Goal: Information Seeking & Learning: Understand process/instructions

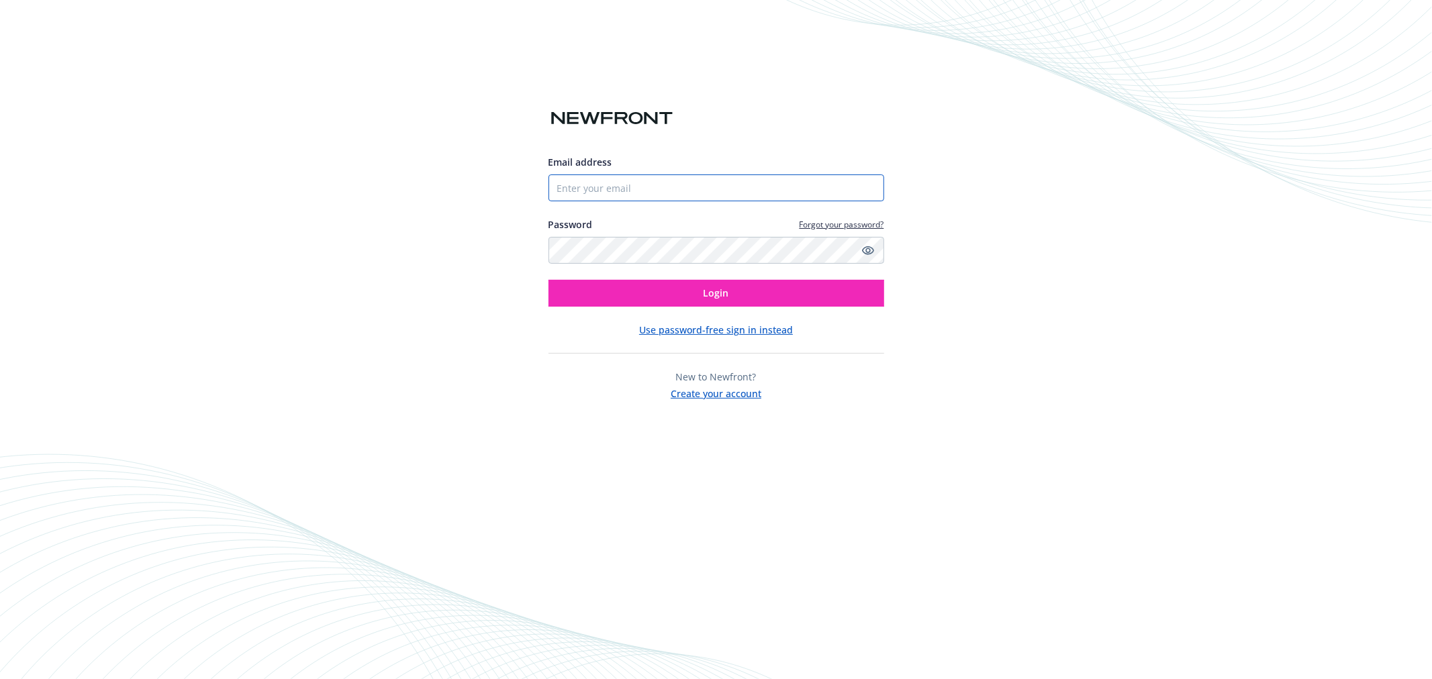
type input "pcervantes@achieve.com"
drag, startPoint x: 0, startPoint y: 0, endPoint x: 740, endPoint y: 293, distance: 796.2
click at [740, 293] on button "Login" at bounding box center [716, 293] width 336 height 27
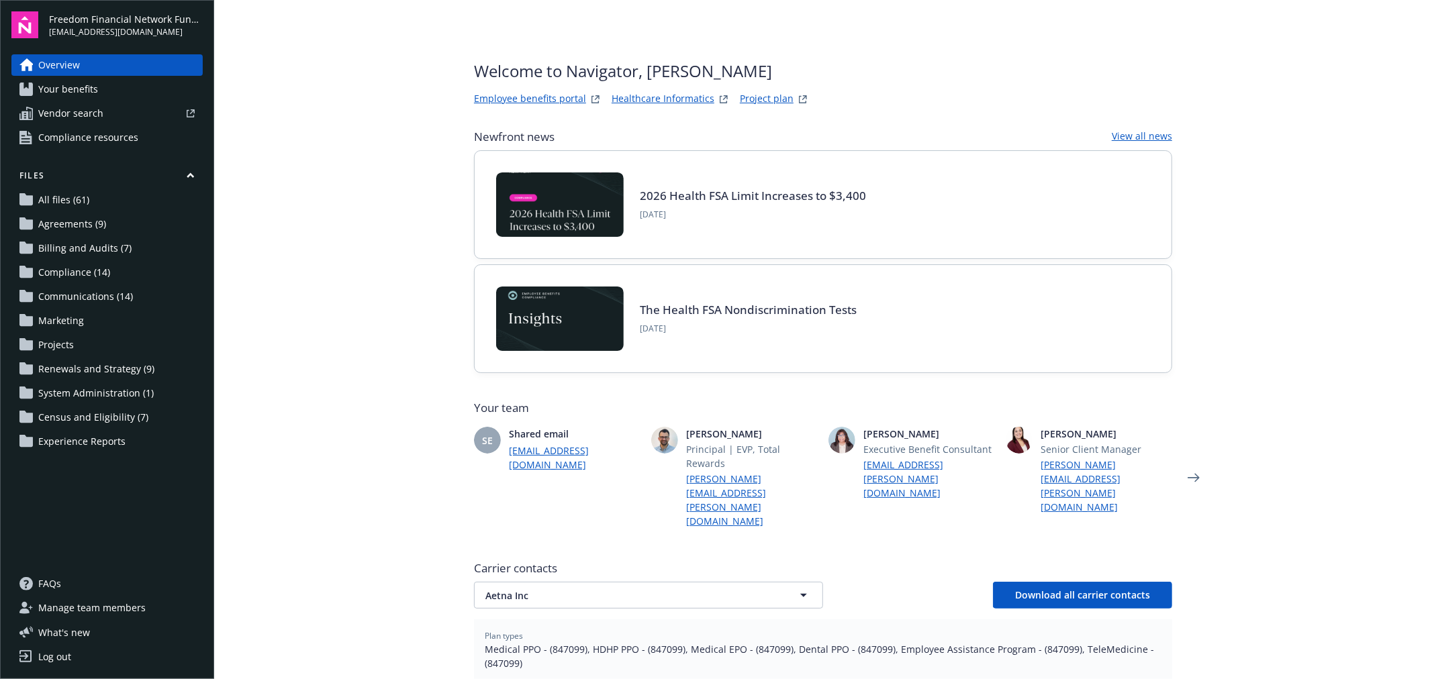
click at [501, 93] on link "Employee benefits portal" at bounding box center [530, 99] width 112 height 16
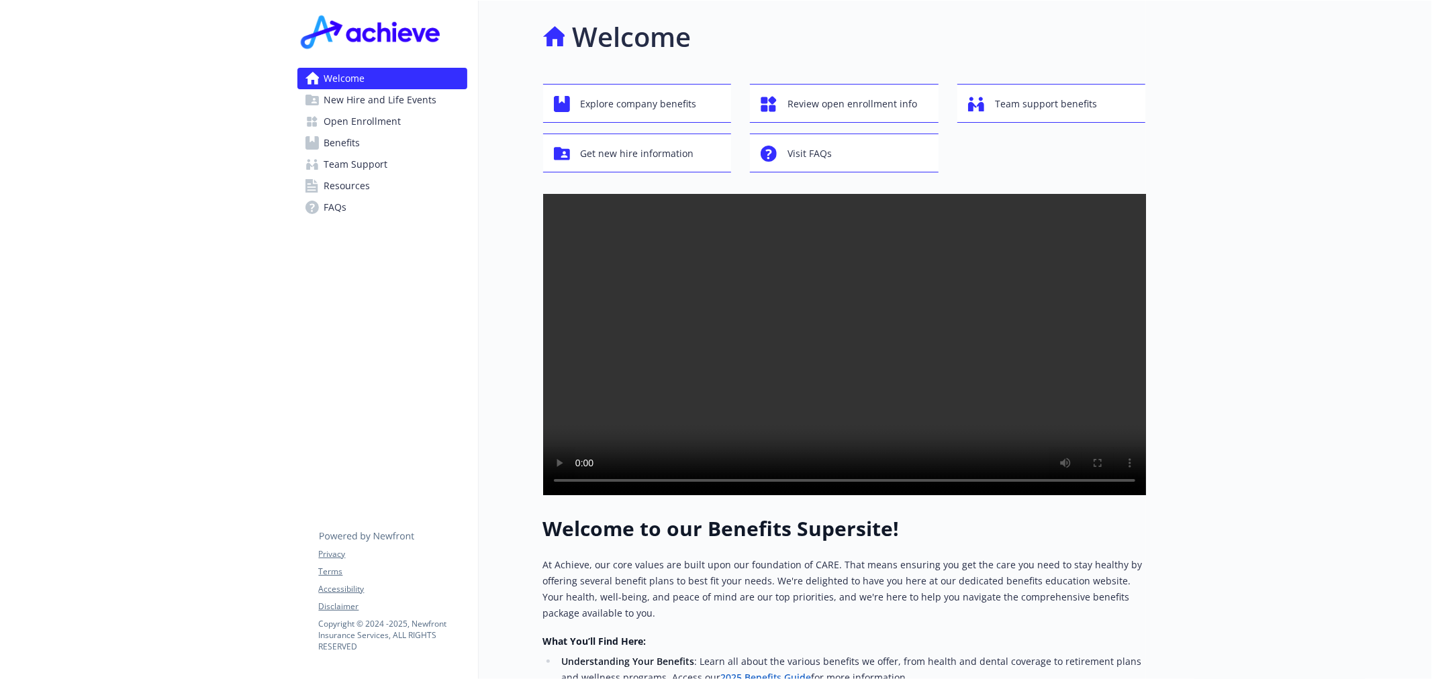
click at [377, 128] on span "Open Enrollment" at bounding box center [362, 121] width 77 height 21
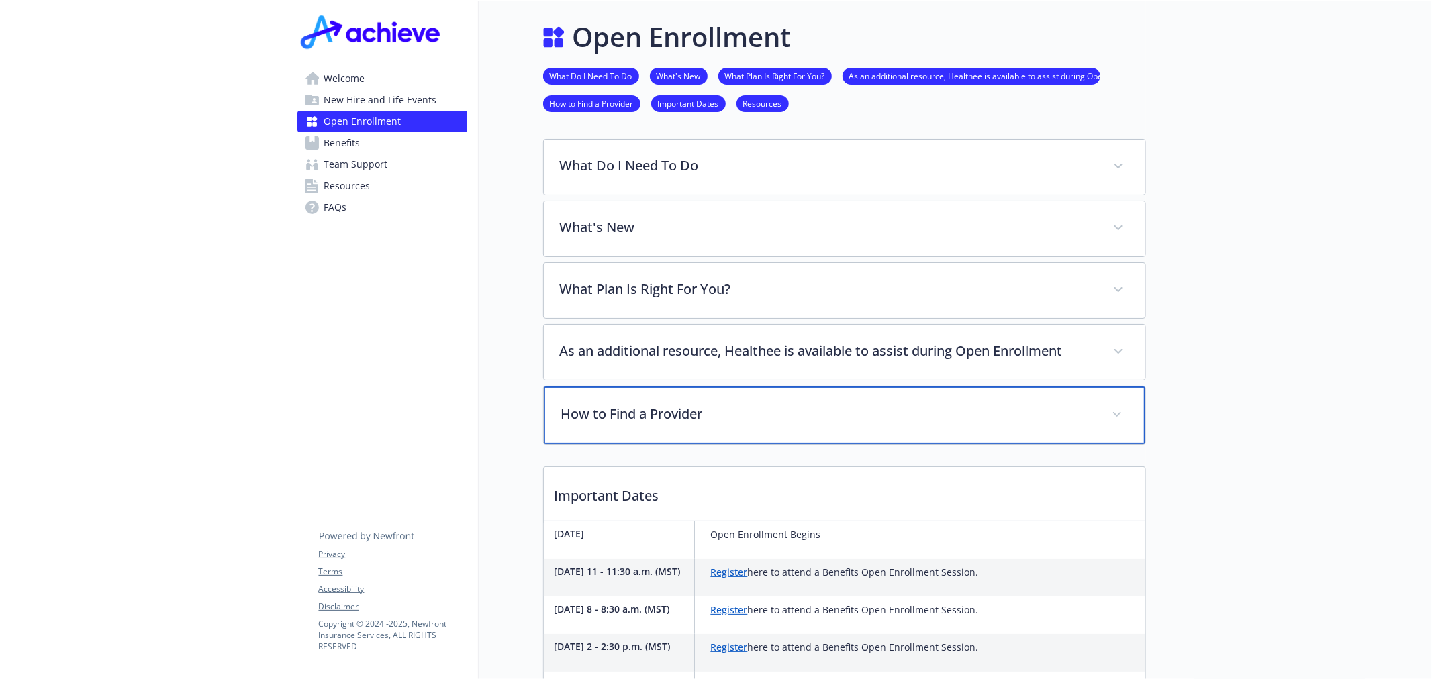
click at [787, 409] on p "How to Find a Provider" at bounding box center [828, 414] width 534 height 20
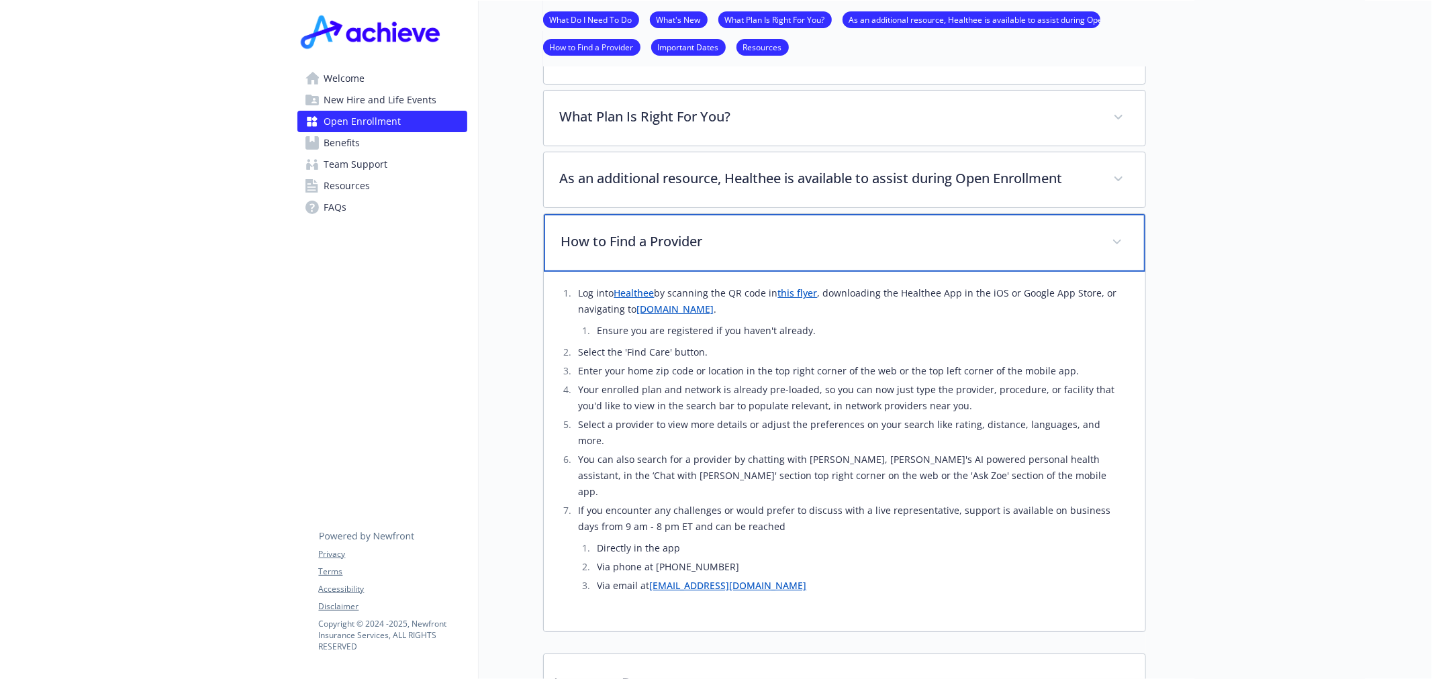
scroll to position [175, 0]
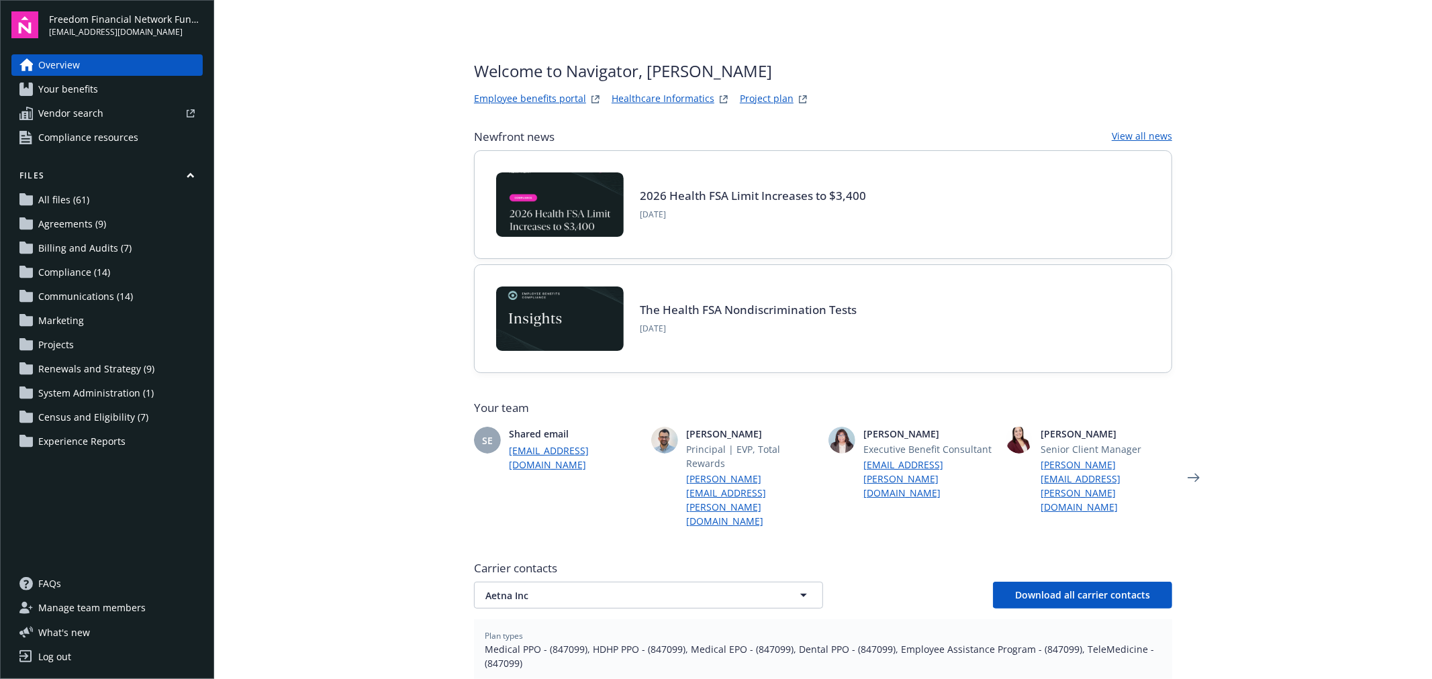
click at [535, 95] on link "Employee benefits portal" at bounding box center [530, 99] width 112 height 16
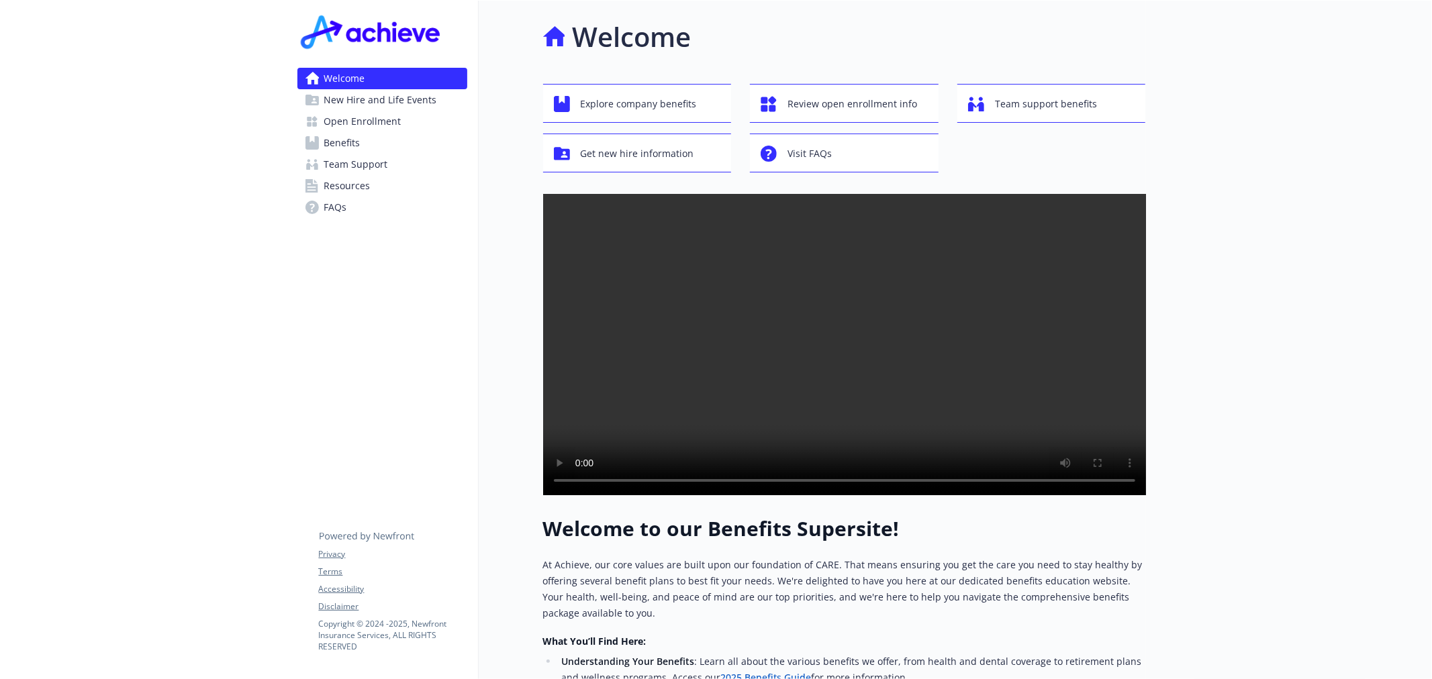
click at [371, 119] on span "Open Enrollment" at bounding box center [362, 121] width 77 height 21
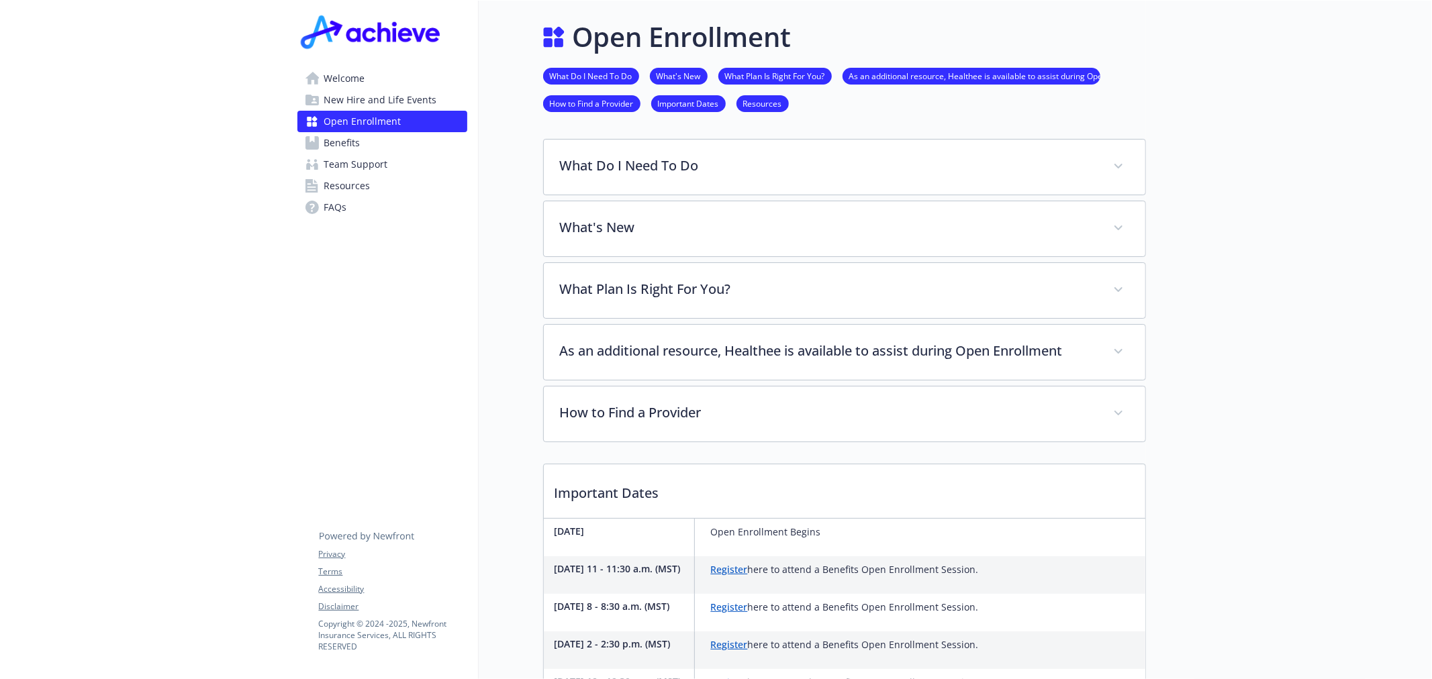
click at [350, 85] on span "Welcome" at bounding box center [344, 78] width 41 height 21
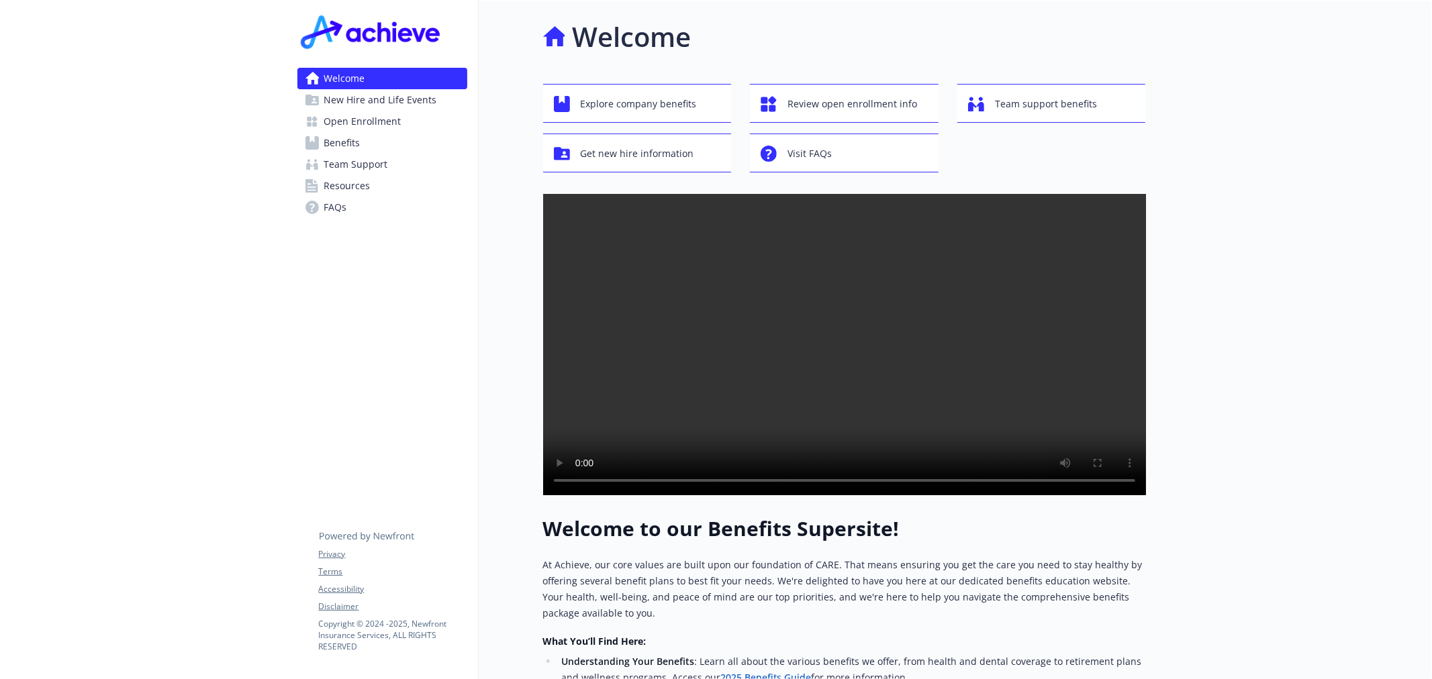
click at [376, 150] on link "Benefits" at bounding box center [382, 142] width 170 height 21
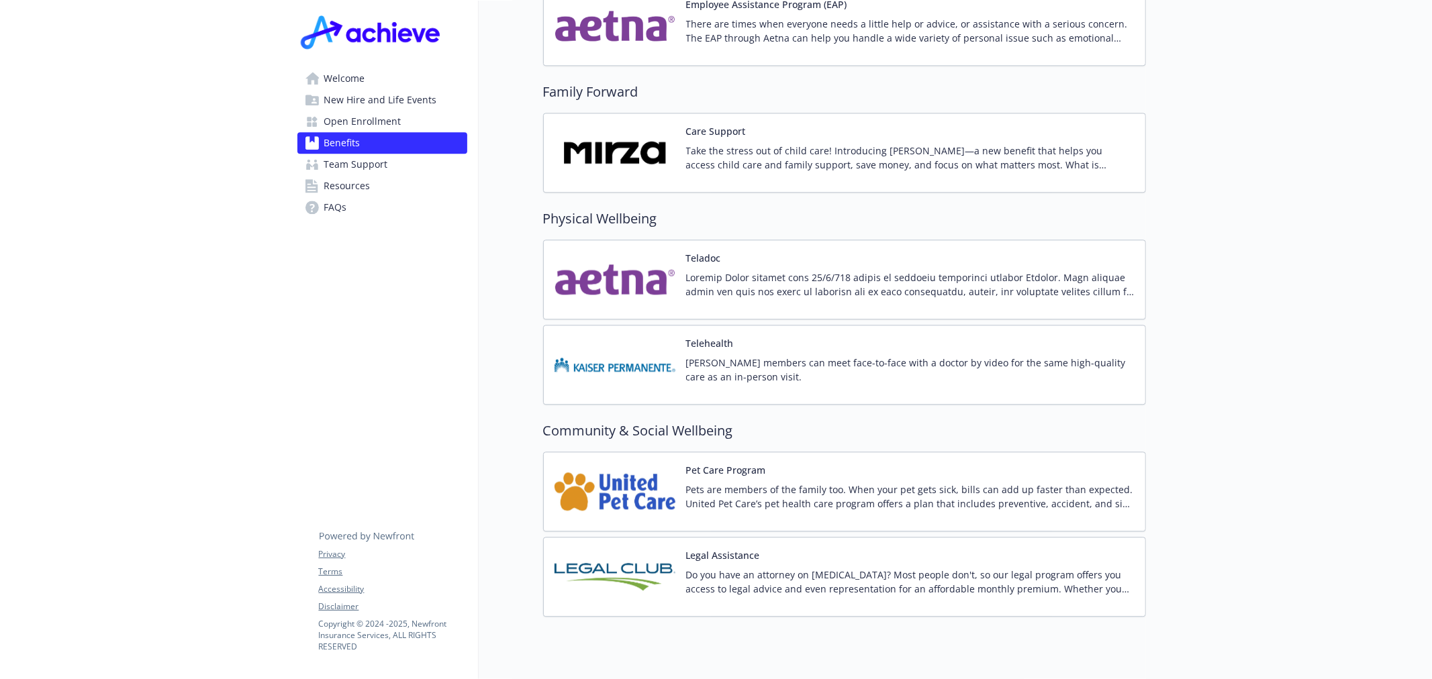
scroll to position [2634, 0]
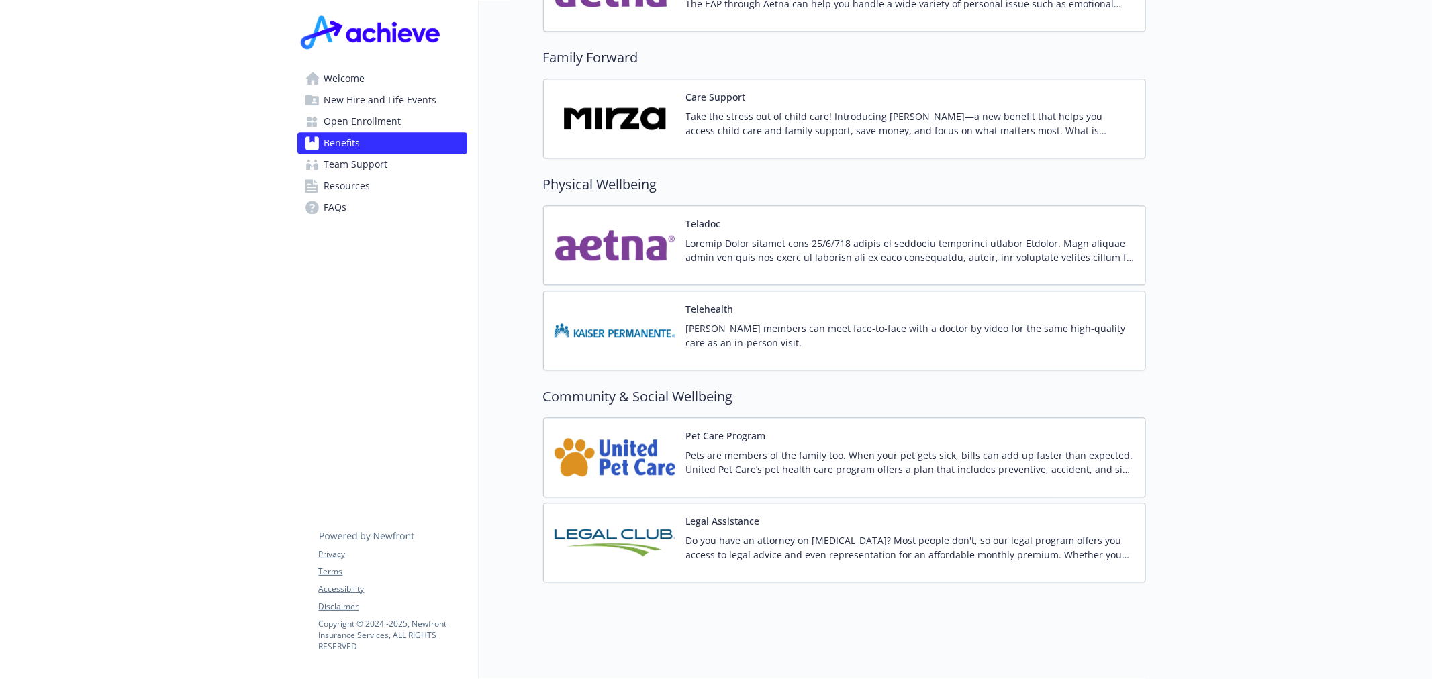
click at [365, 188] on span "Resources" at bounding box center [347, 185] width 46 height 21
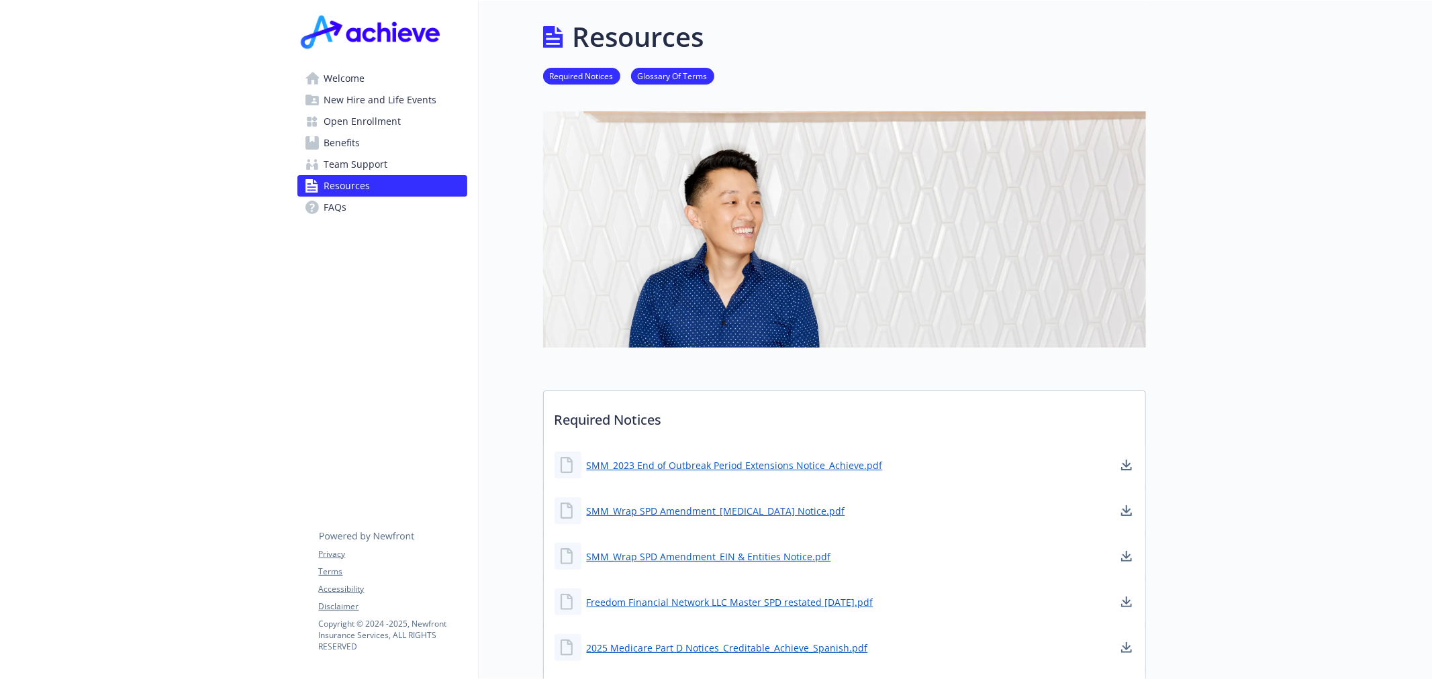
click at [391, 165] on link "Team Support" at bounding box center [382, 164] width 170 height 21
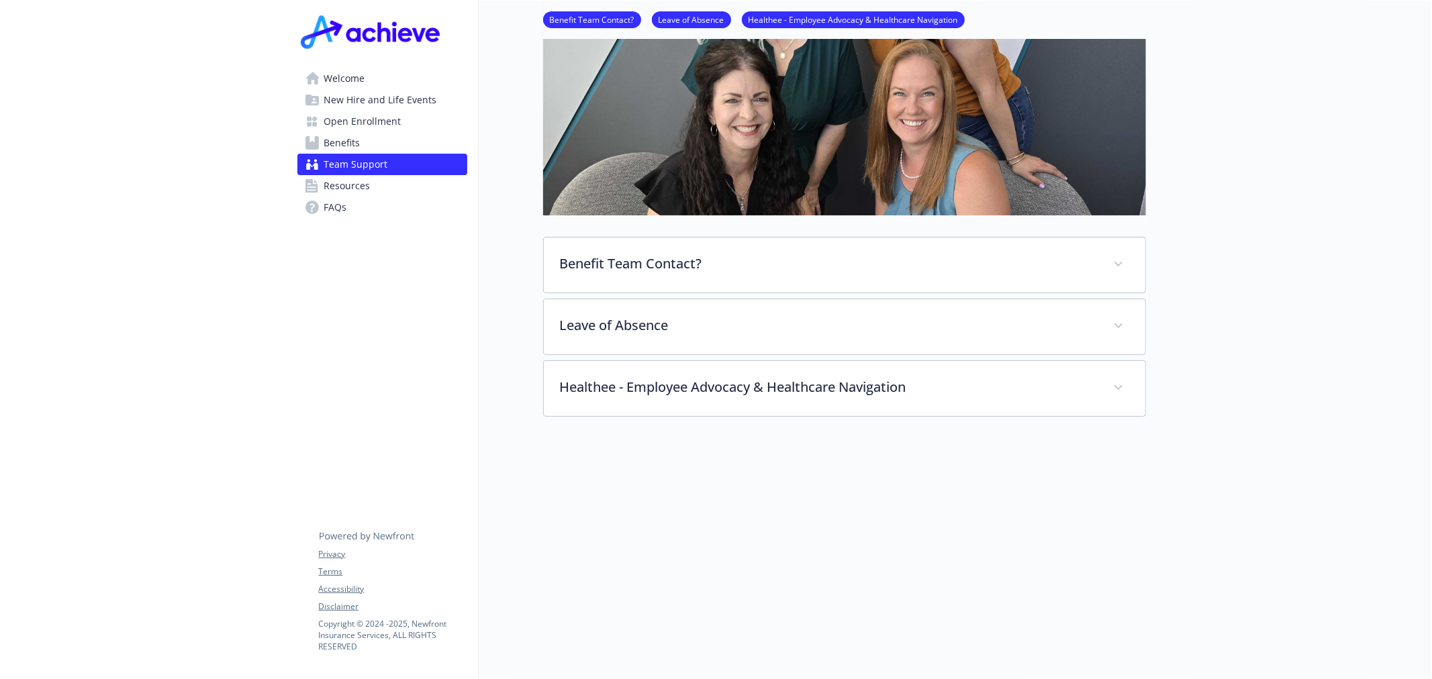
scroll to position [248, 0]
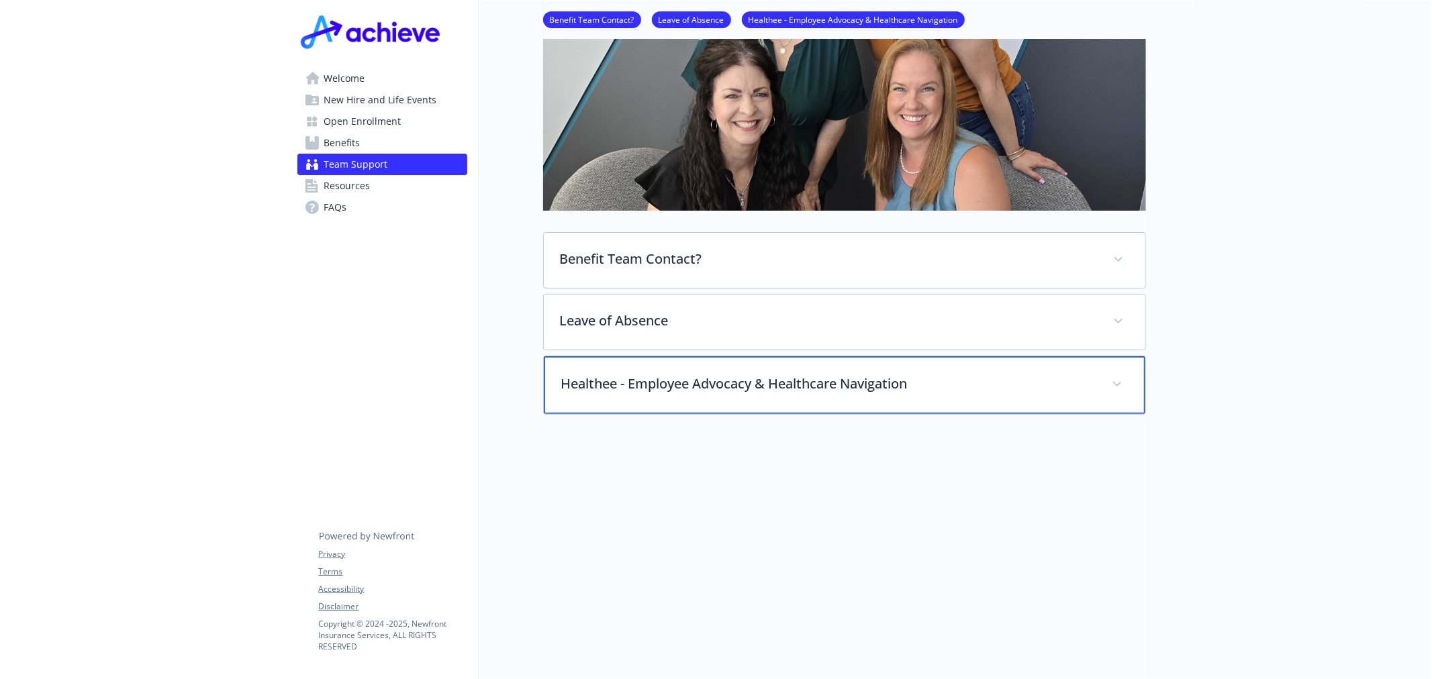
click at [821, 391] on div "Healthee - Employee Advocacy & Healthcare Navigation" at bounding box center [844, 385] width 601 height 58
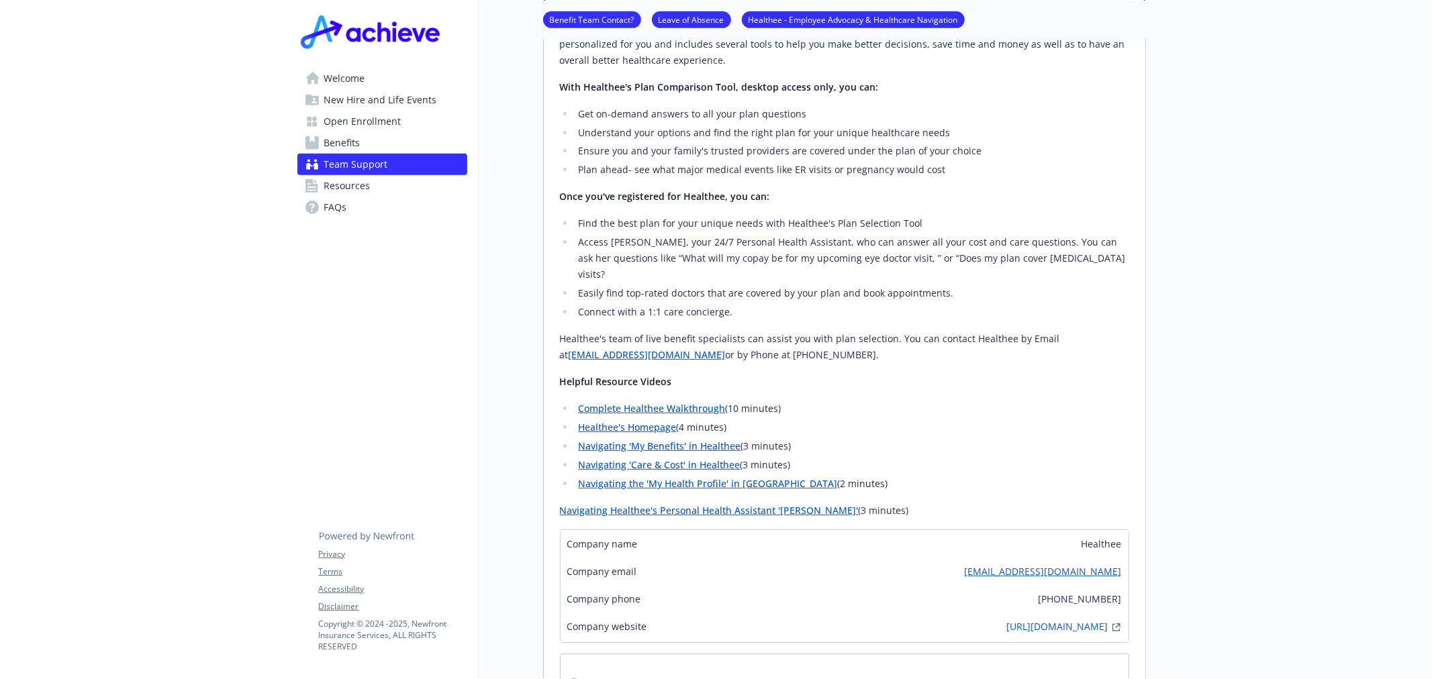
scroll to position [480, 0]
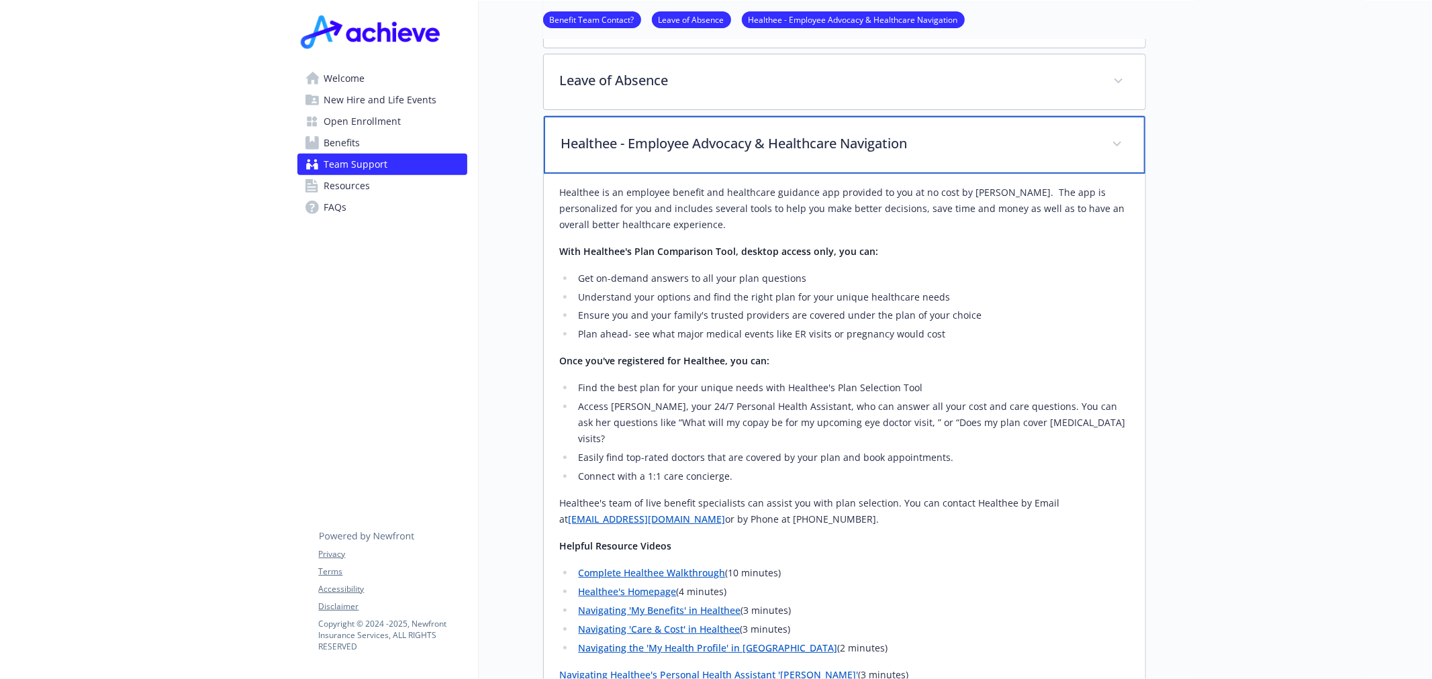
click at [735, 152] on div "Healthee - Employee Advocacy & Healthcare Navigation" at bounding box center [844, 145] width 601 height 58
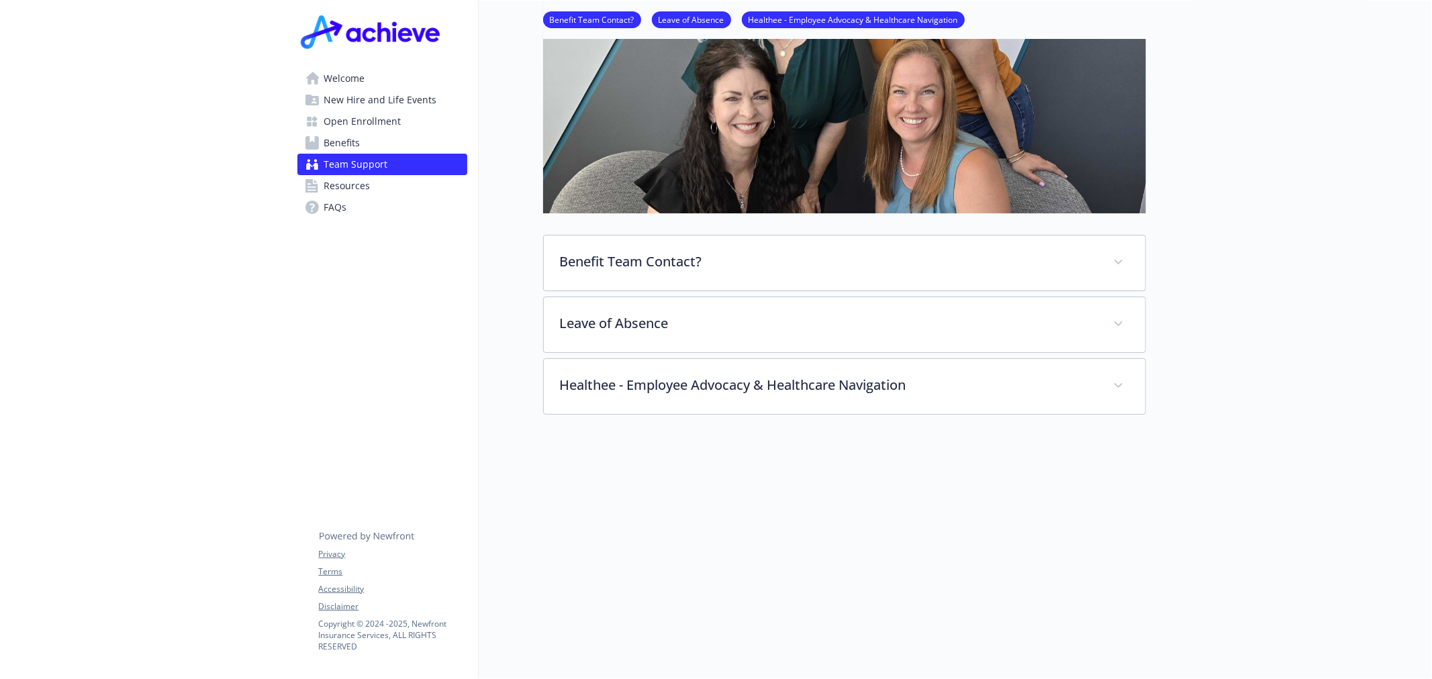
scroll to position [0, 0]
